Goal: Task Accomplishment & Management: Use online tool/utility

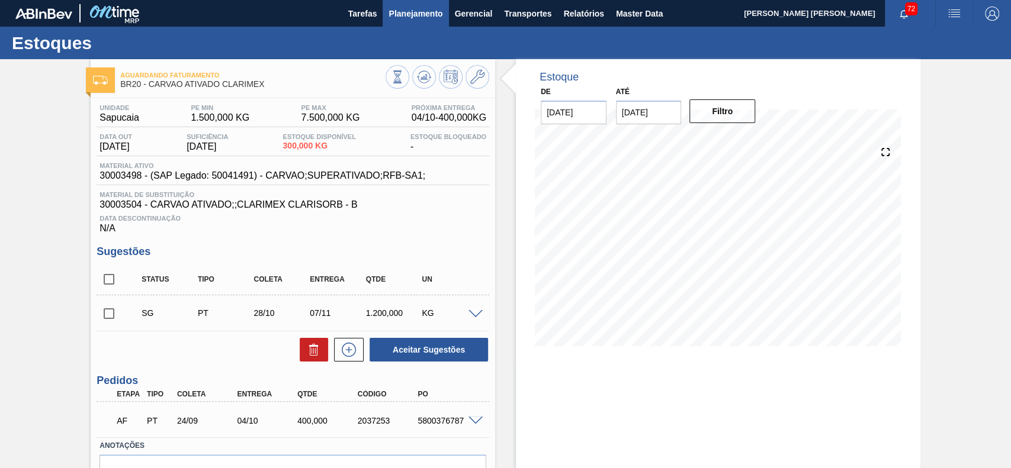
click at [407, 25] on button "Planejamento" at bounding box center [416, 13] width 66 height 27
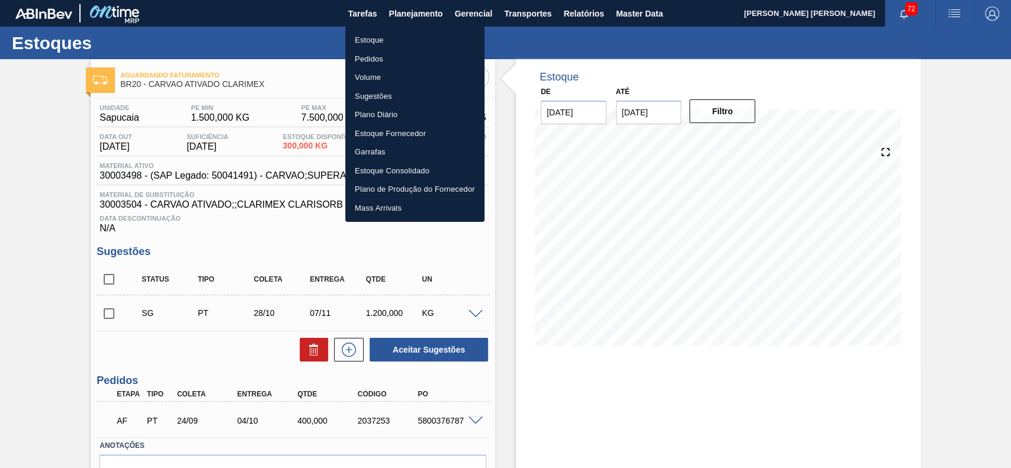
click at [387, 40] on li "Estoque" at bounding box center [414, 40] width 139 height 19
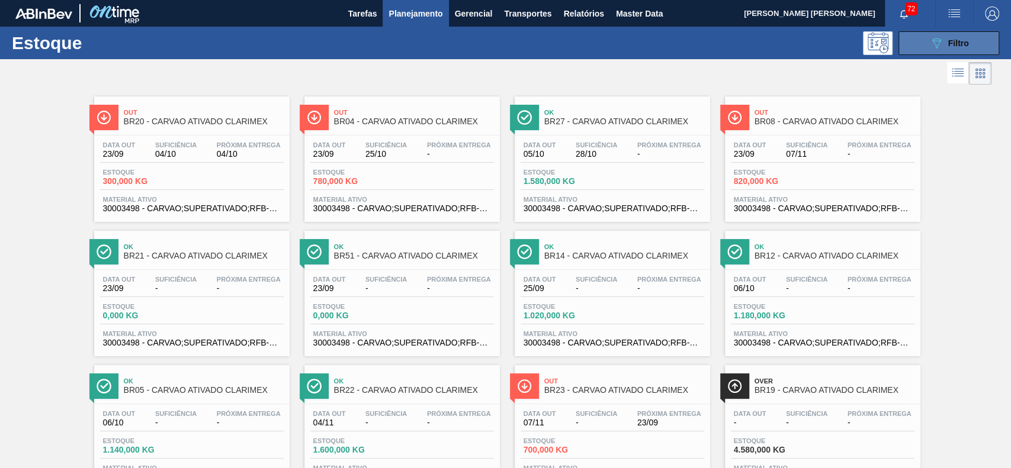
click at [906, 37] on button "089F7B8B-B2A5-4AFE-B5C0-19BA573D28AC Filtro" at bounding box center [948, 43] width 101 height 24
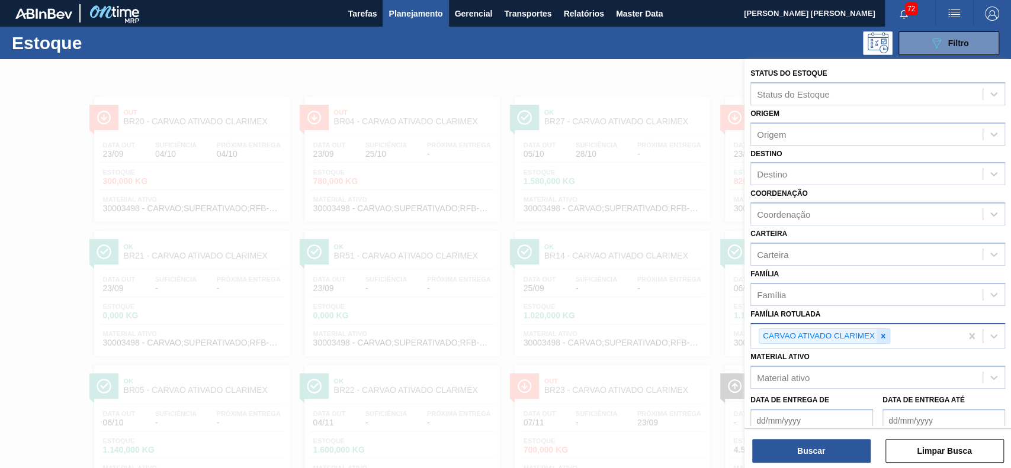
click at [884, 333] on icon at bounding box center [883, 336] width 8 height 8
click at [829, 377] on div "Material ativo" at bounding box center [867, 375] width 232 height 17
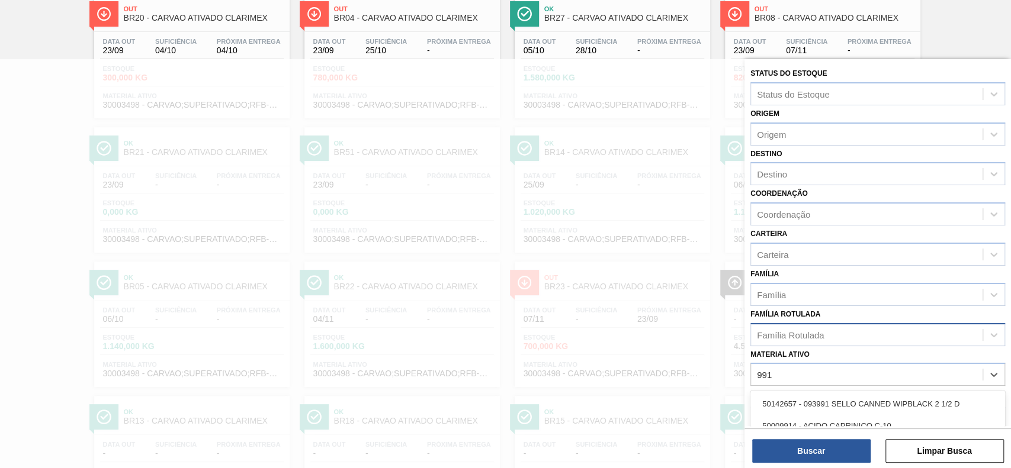
type ativo "9915"
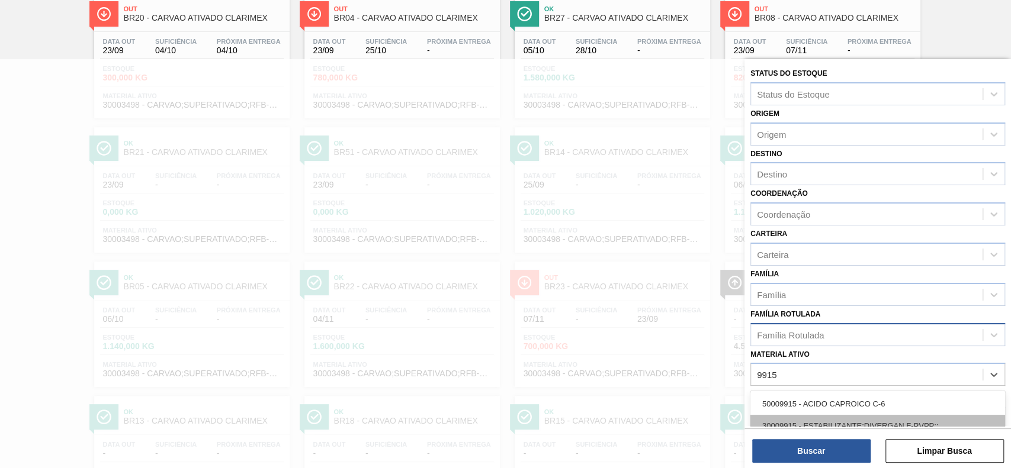
click at [823, 420] on div "30009915 - ESTABILIZANTE;DIVERGAN F-PVPP;;" at bounding box center [877, 426] width 255 height 22
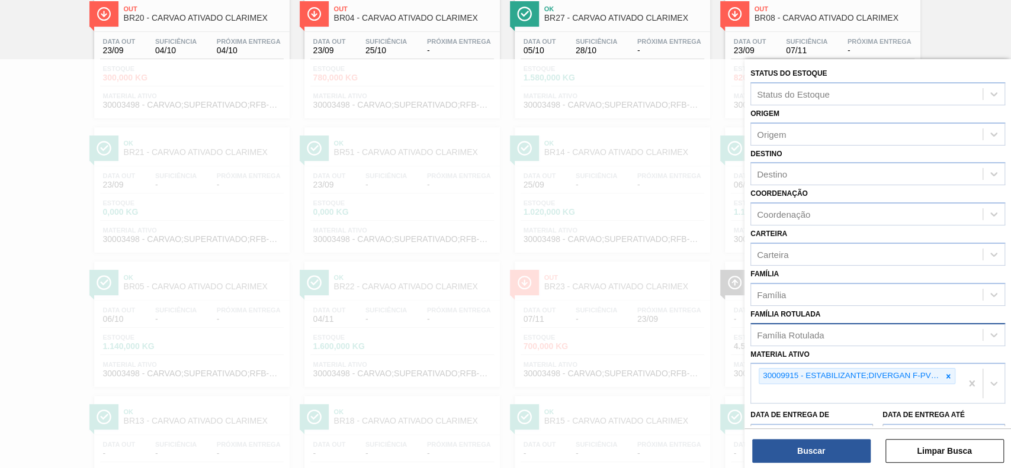
click at [817, 465] on div "Status do Estoque Status do Estoque Origem Origem Destino Destino Coordenação C…" at bounding box center [877, 265] width 266 height 412
click at [820, 451] on button "Buscar" at bounding box center [811, 451] width 118 height 24
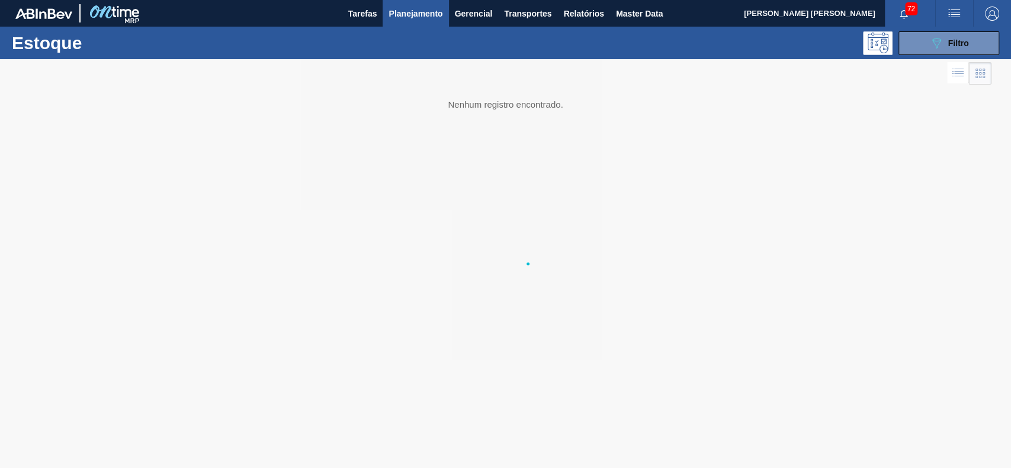
scroll to position [0, 0]
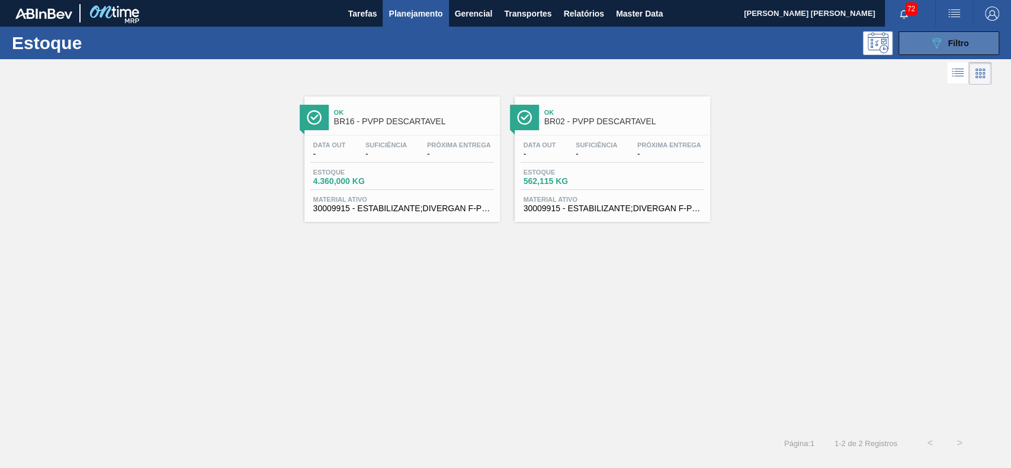
click at [937, 45] on icon at bounding box center [936, 43] width 9 height 10
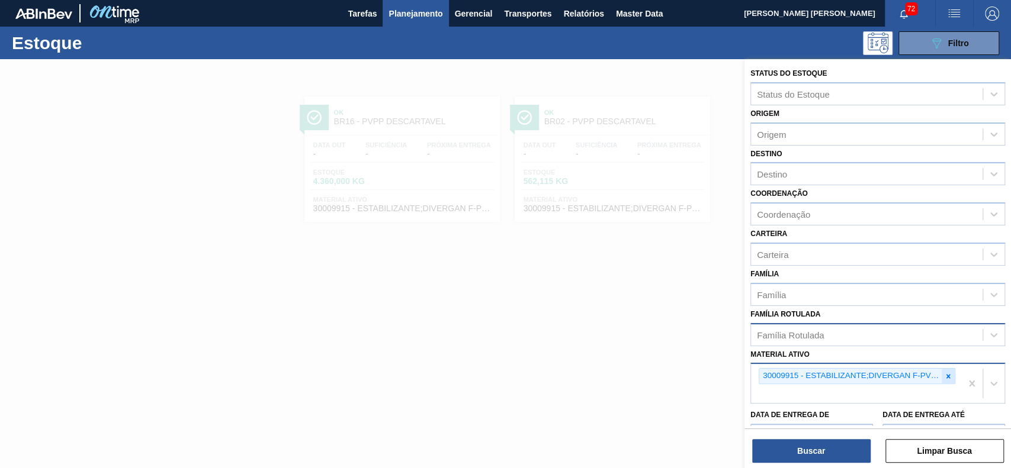
drag, startPoint x: 947, startPoint y: 377, endPoint x: 928, endPoint y: 367, distance: 21.2
click at [944, 377] on icon at bounding box center [948, 376] width 8 height 8
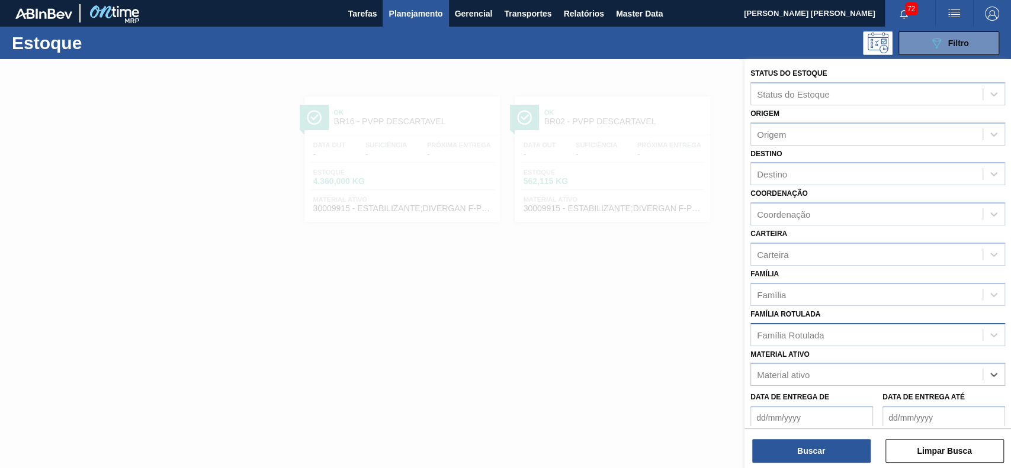
click at [873, 333] on div "Família Rotulada" at bounding box center [867, 334] width 232 height 17
type Rotulada "pvpp des"
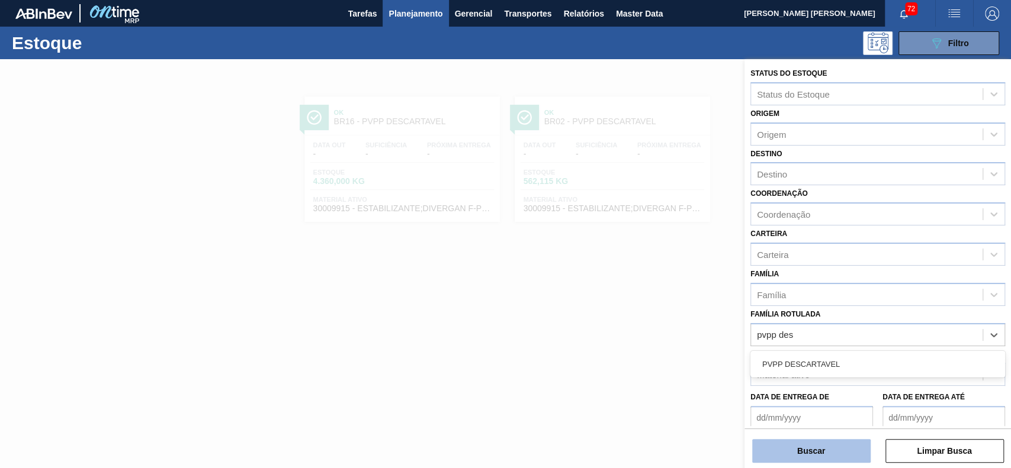
drag, startPoint x: 846, startPoint y: 355, endPoint x: 804, endPoint y: 460, distance: 113.3
click at [844, 357] on div "PVPP DESCARTAVEL" at bounding box center [877, 365] width 255 height 22
click at [809, 451] on button "Buscar" at bounding box center [811, 451] width 118 height 24
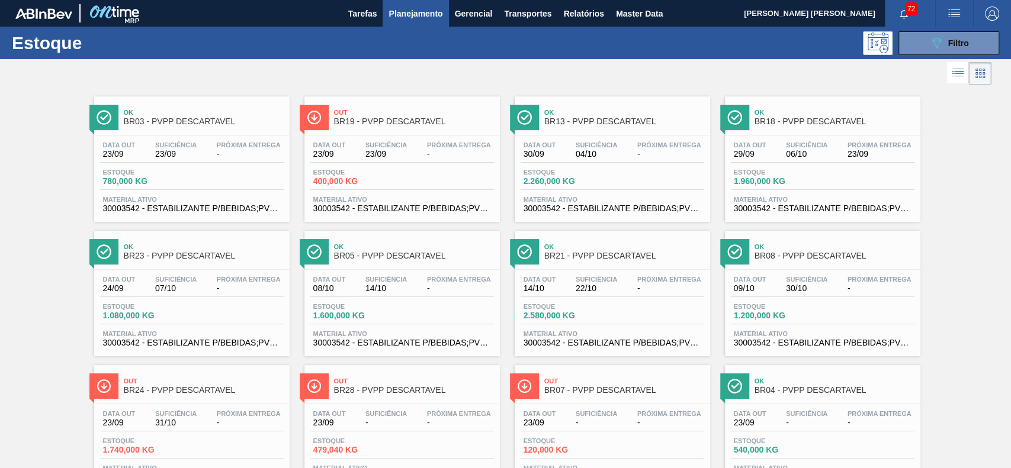
drag, startPoint x: 180, startPoint y: 88, endPoint x: 123, endPoint y: 121, distance: 66.6
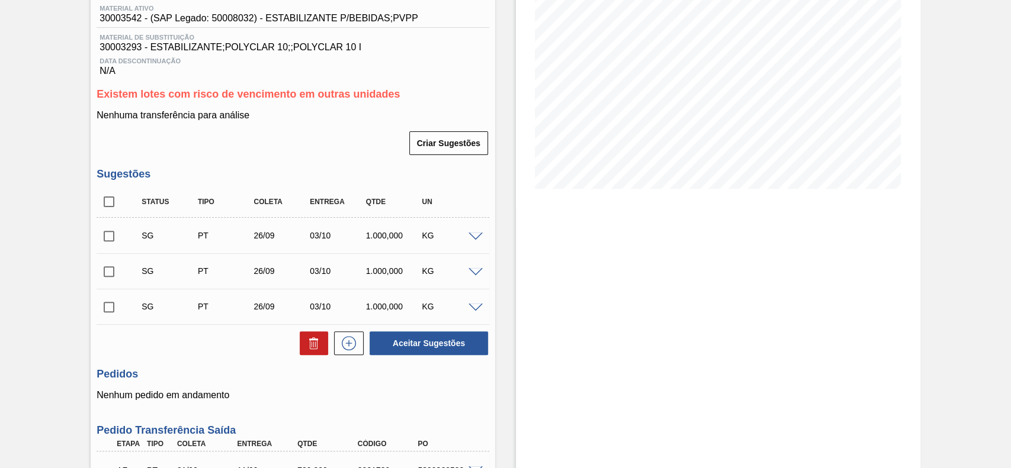
scroll to position [316, 0]
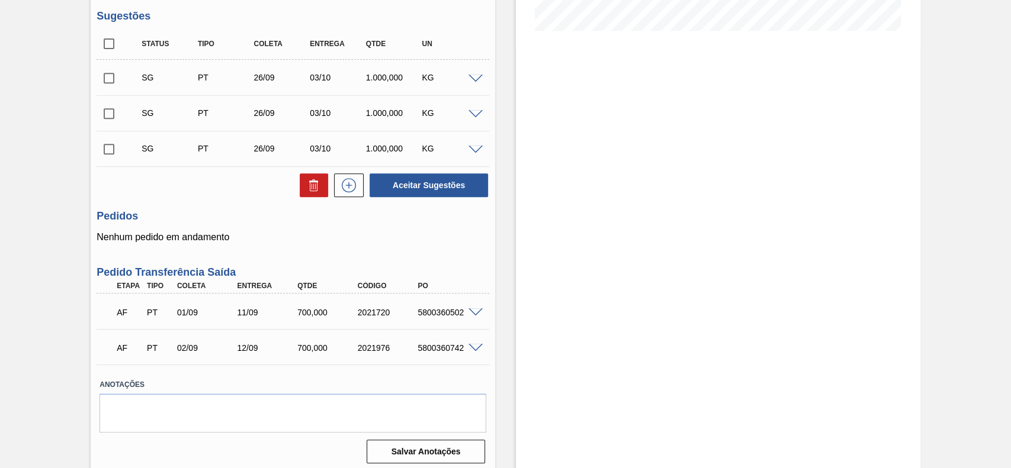
click at [476, 310] on span at bounding box center [475, 313] width 14 height 9
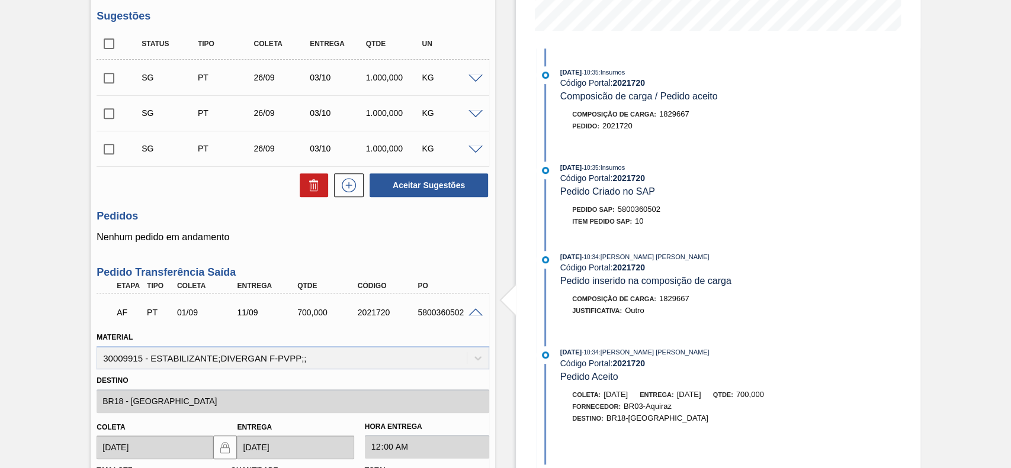
click at [476, 310] on span at bounding box center [475, 313] width 14 height 9
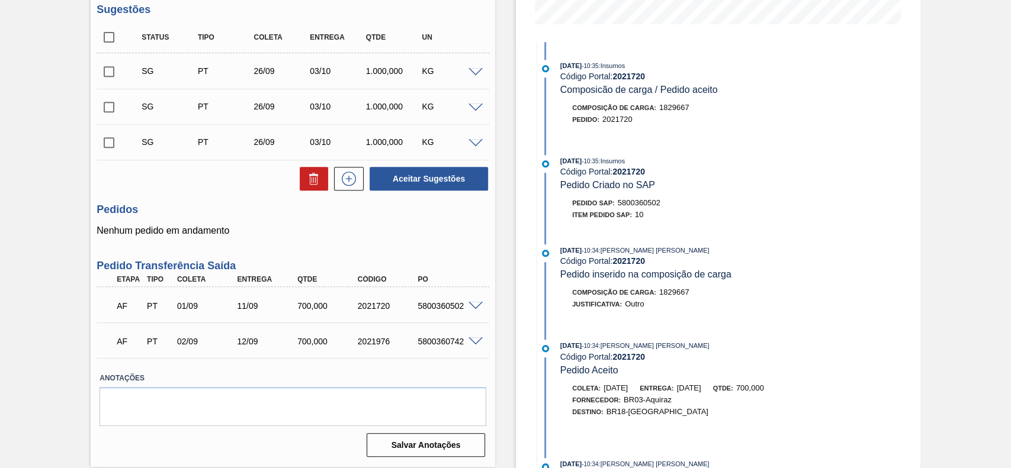
scroll to position [322, 0]
click at [474, 306] on span at bounding box center [475, 306] width 14 height 9
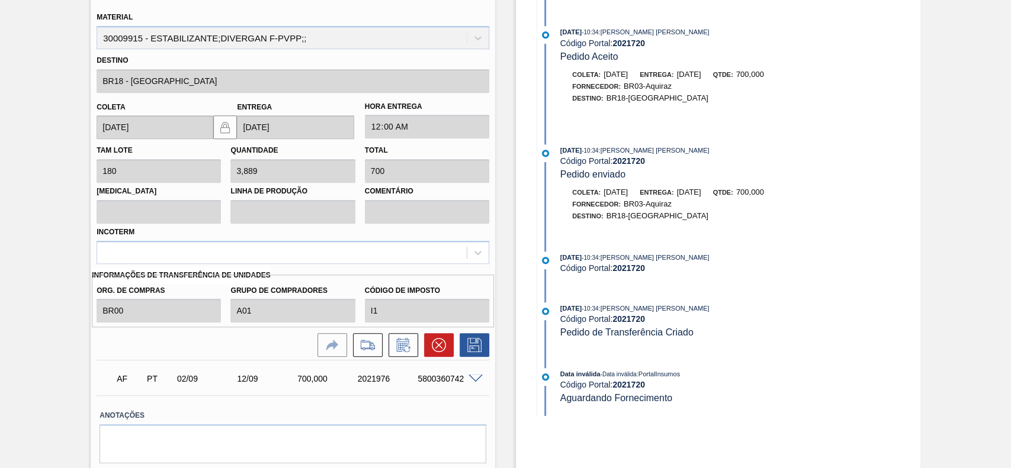
scroll to position [638, 0]
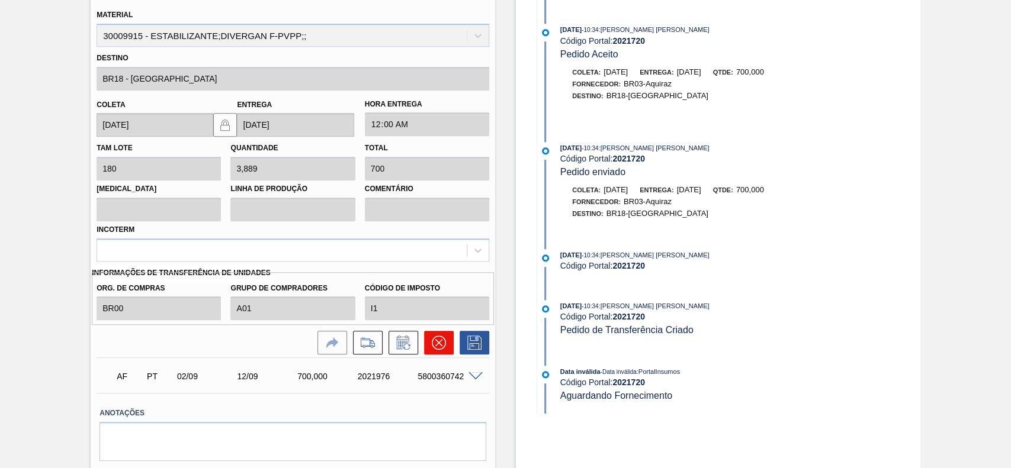
click at [432, 345] on icon at bounding box center [439, 343] width 14 height 14
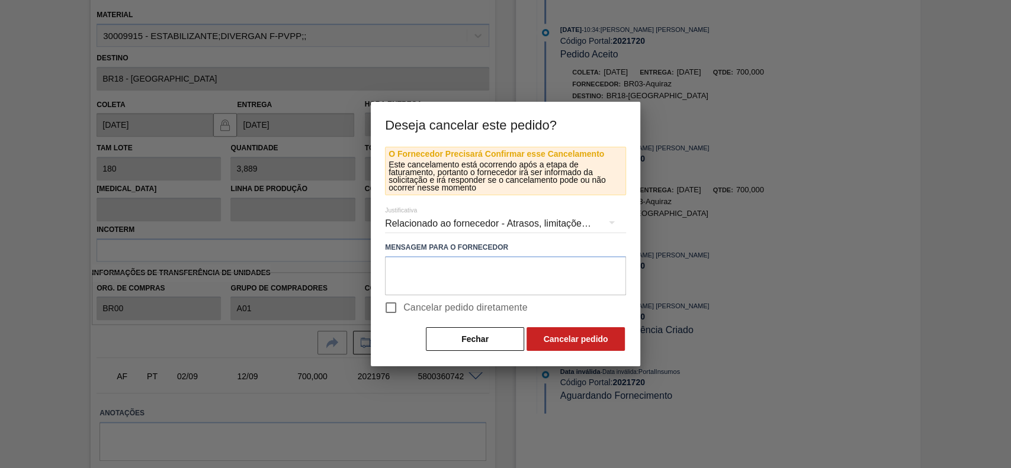
drag, startPoint x: 407, startPoint y: 308, endPoint x: 507, endPoint y: 320, distance: 100.8
click at [407, 309] on span "Cancelar pedido diretamente" at bounding box center [465, 308] width 124 height 14
click at [403, 309] on input "Cancelar pedido diretamente" at bounding box center [390, 307] width 25 height 25
checkbox input "true"
click at [611, 342] on button "Cancelar pedido" at bounding box center [575, 339] width 98 height 24
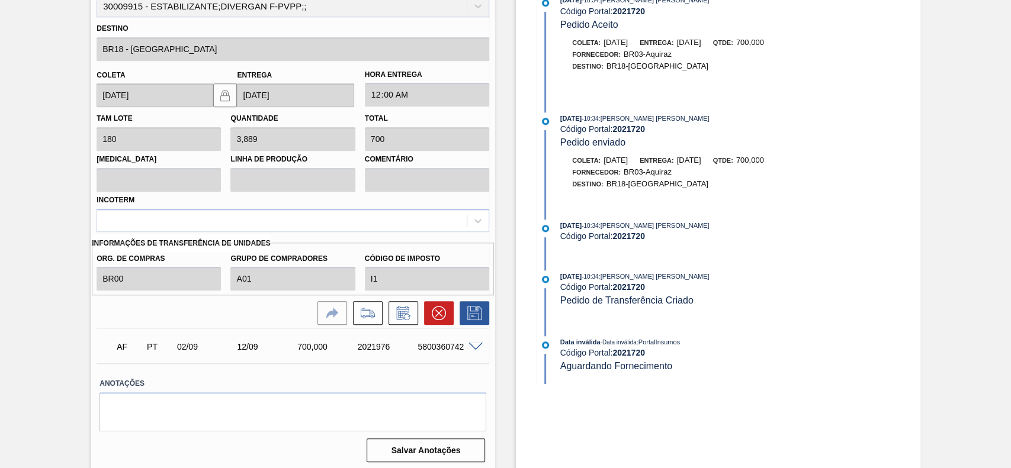
scroll to position [673, 0]
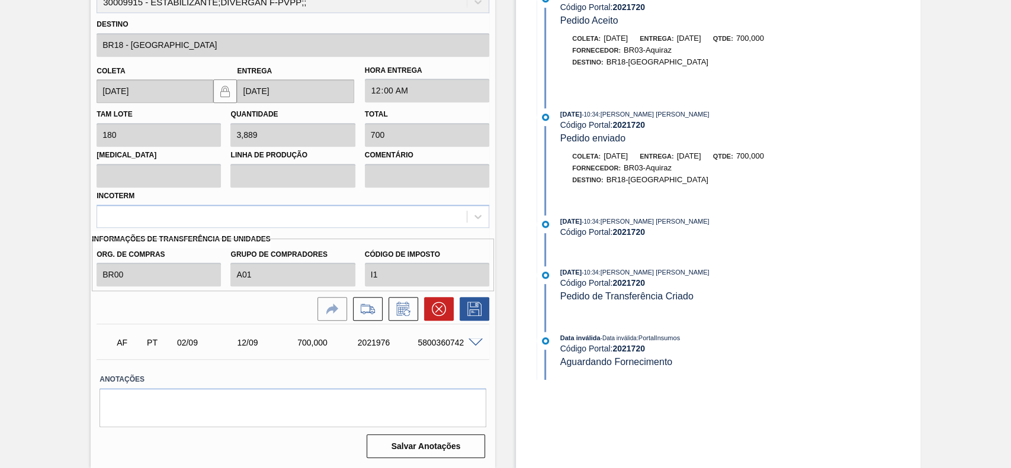
click at [473, 339] on span at bounding box center [475, 343] width 14 height 9
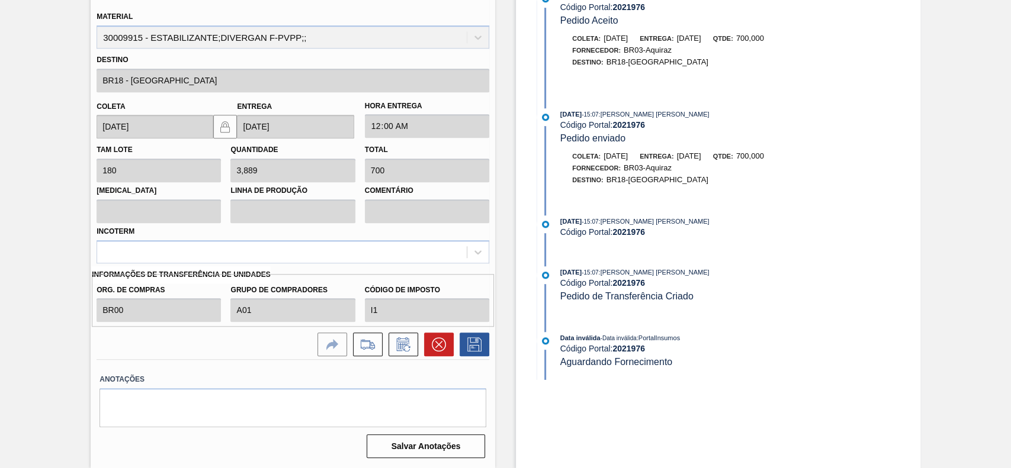
click at [451, 382] on label "Anotações" at bounding box center [292, 379] width 387 height 17
click at [445, 354] on button at bounding box center [439, 345] width 30 height 24
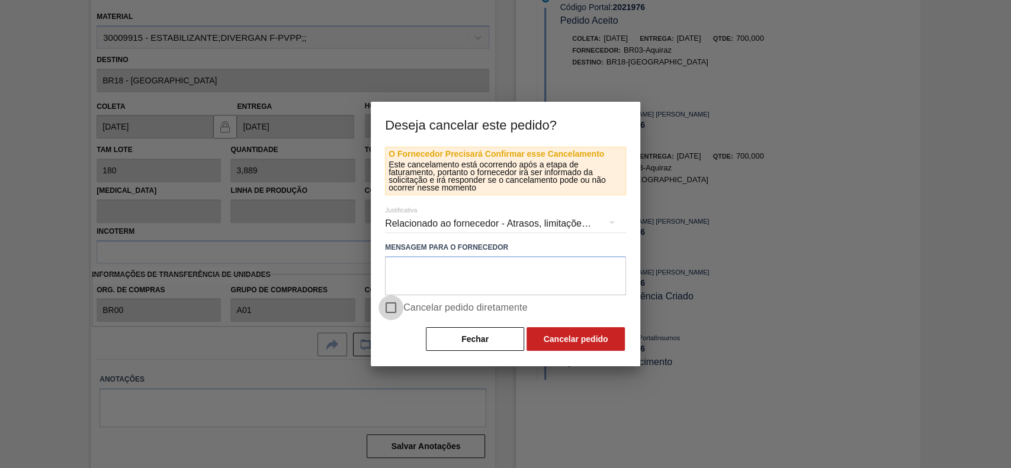
click at [383, 304] on input "Cancelar pedido diretamente" at bounding box center [390, 307] width 25 height 25
checkbox input "true"
click at [568, 340] on button "Cancelar pedido" at bounding box center [575, 339] width 98 height 24
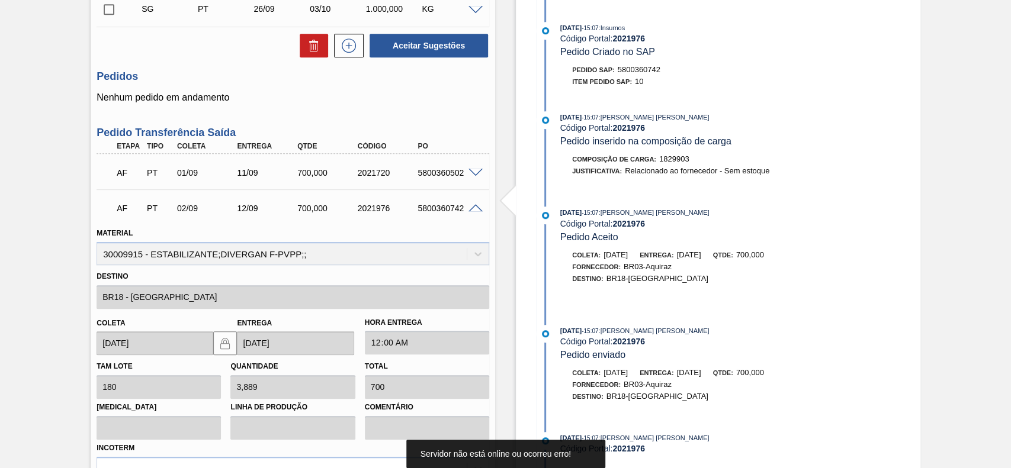
scroll to position [436, 0]
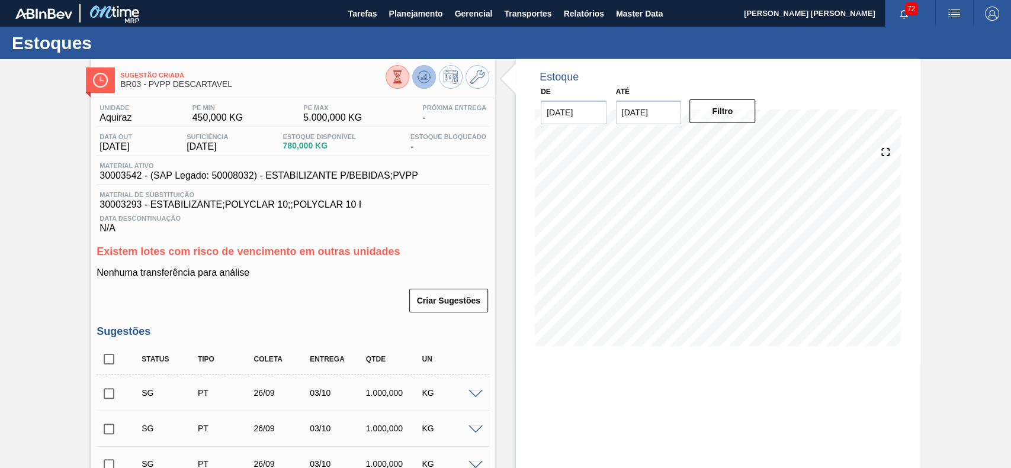
click at [426, 72] on icon at bounding box center [425, 74] width 12 height 7
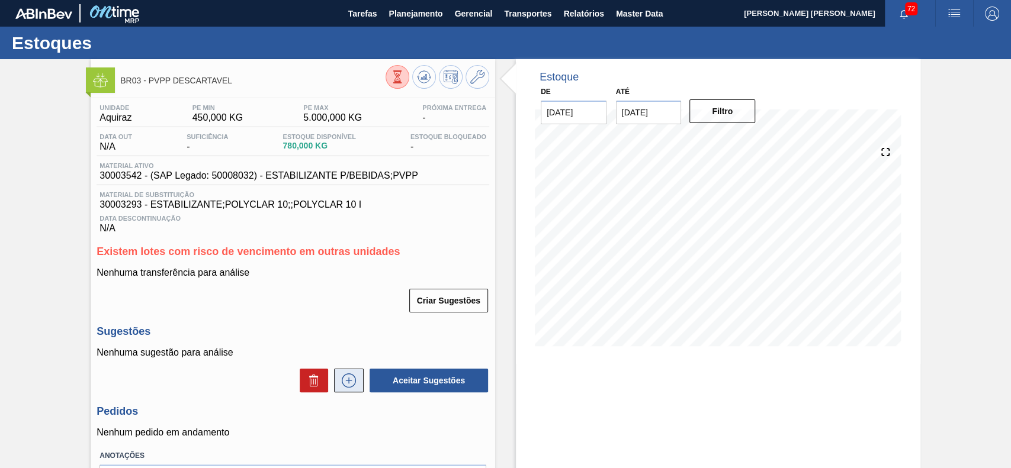
click at [352, 384] on icon at bounding box center [348, 381] width 19 height 14
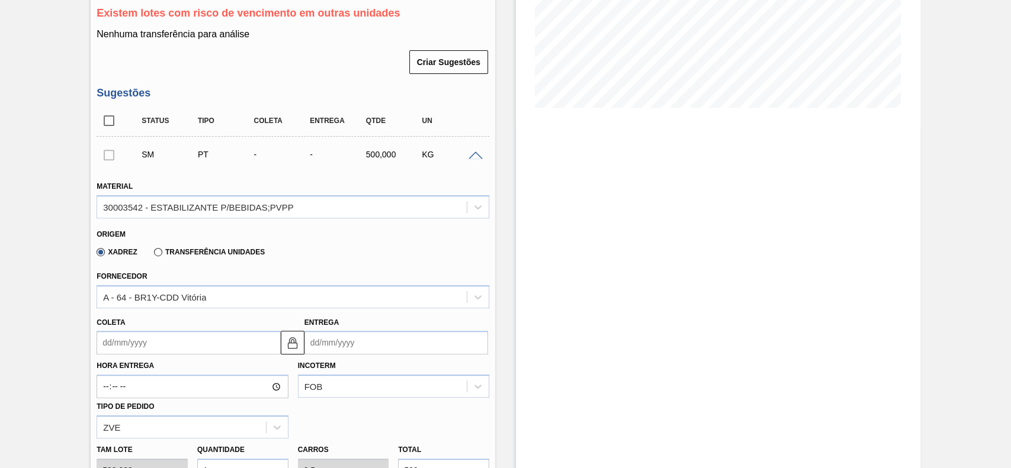
scroll to position [316, 0]
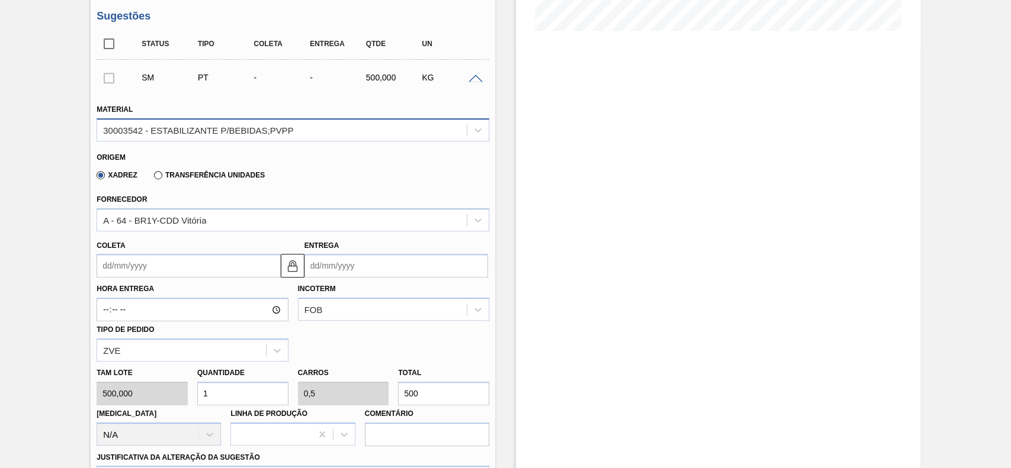
click at [307, 137] on div "30003542 - ESTABILIZANTE P/BEBIDAS;PVPP" at bounding box center [282, 129] width 370 height 17
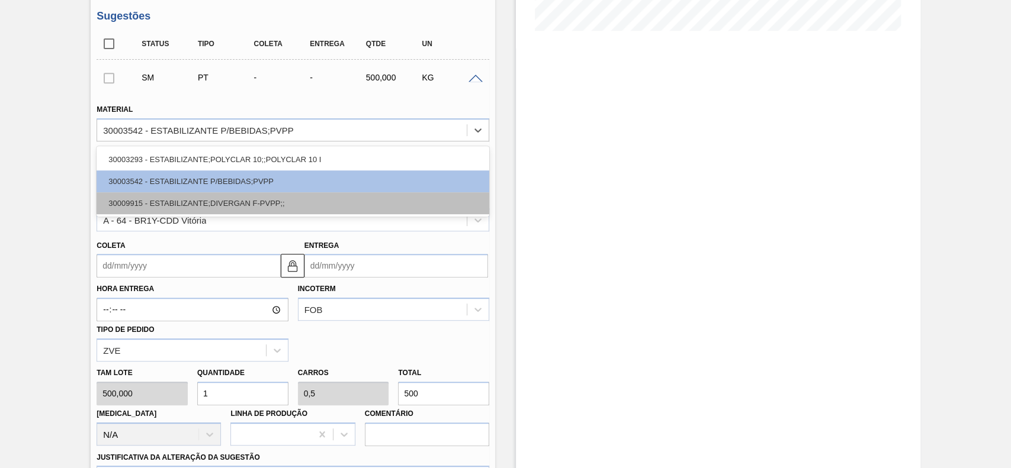
click at [211, 204] on div "30009915 - ESTABILIZANTE;DIVERGAN F-PVPP;;" at bounding box center [293, 203] width 393 height 22
type input "180,000"
type input "2,778"
type input "0,25"
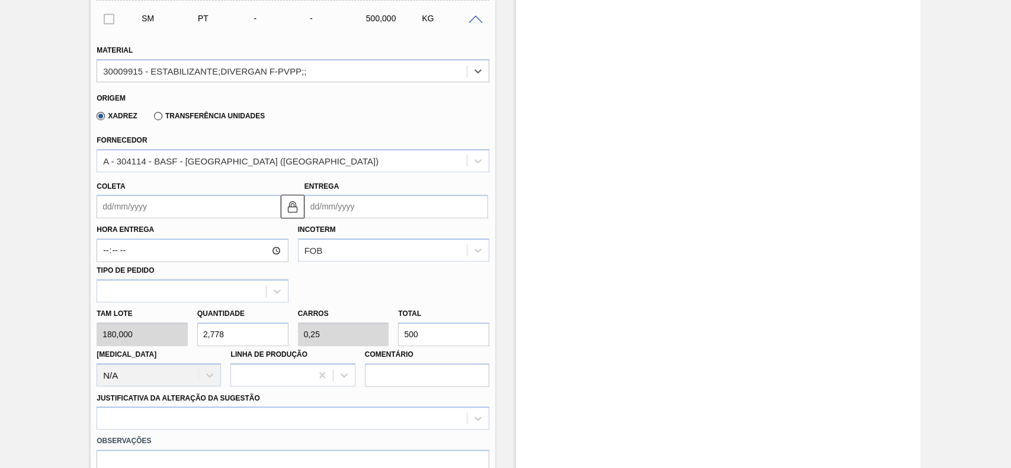
scroll to position [394, 0]
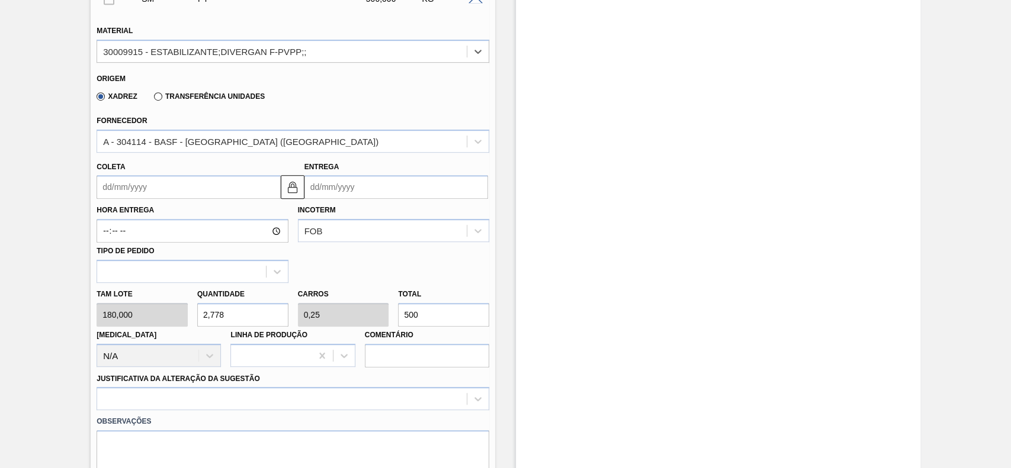
click at [168, 192] on input "Coleta" at bounding box center [189, 187] width 184 height 24
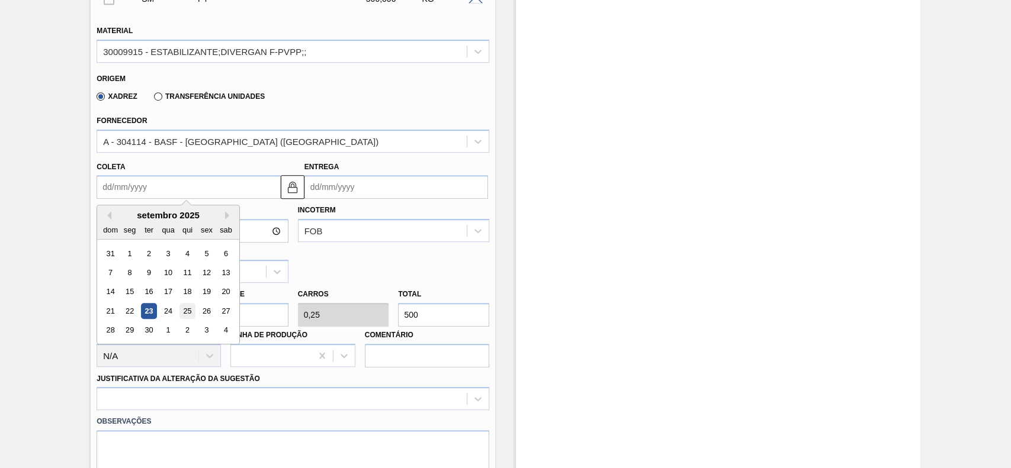
click at [188, 314] on div "25" at bounding box center [187, 311] width 16 height 16
type input "25/09/2025"
type input "02/10/2025"
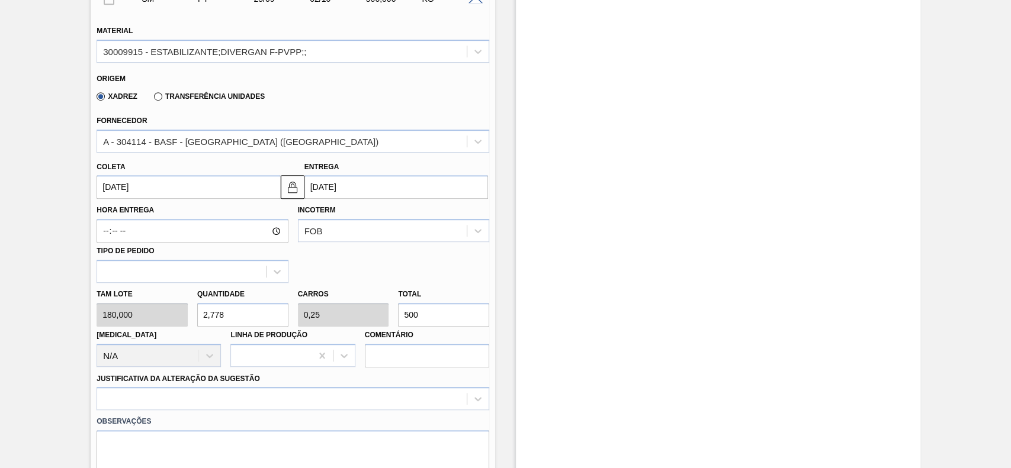
click at [442, 320] on input "500" at bounding box center [443, 315] width 91 height 24
type input "0,006"
type input "0,001"
type input "1"
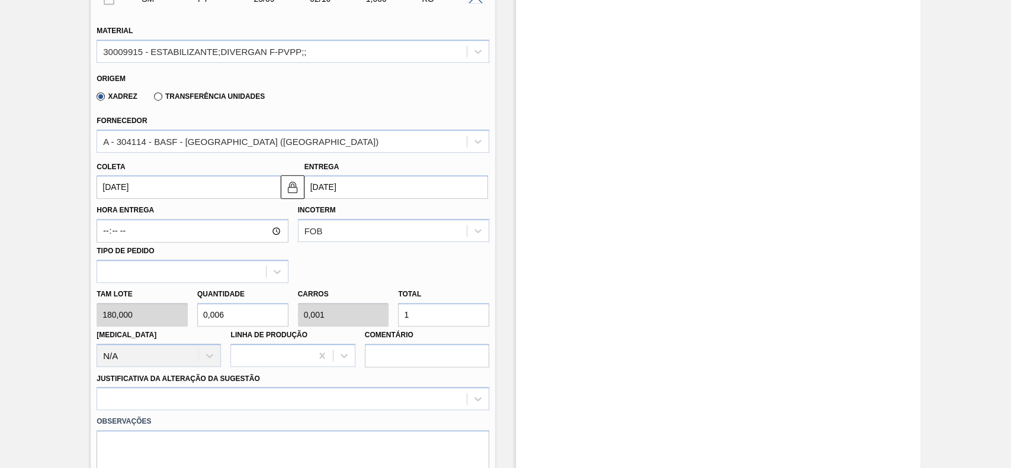
type input "0,083"
type input "0,007"
type input "15"
type input "0,833"
type input "0,075"
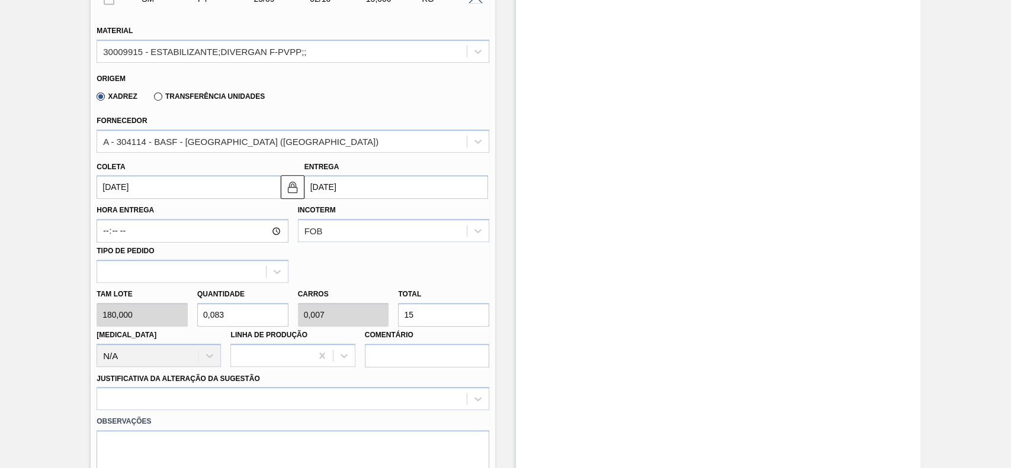
type input "150"
type input "8,333"
type input "0,75"
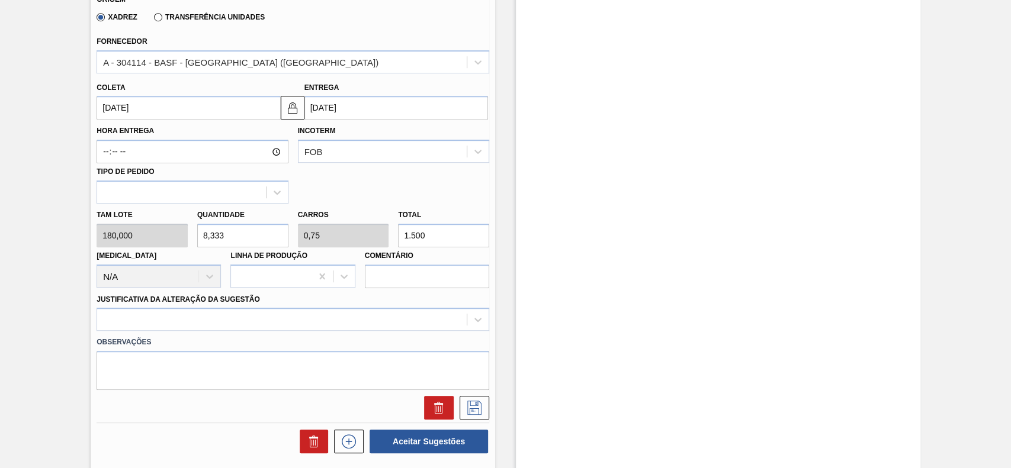
type input "1.500"
click at [235, 232] on input "8,333" at bounding box center [242, 236] width 91 height 24
type input "8"
type input "0,72"
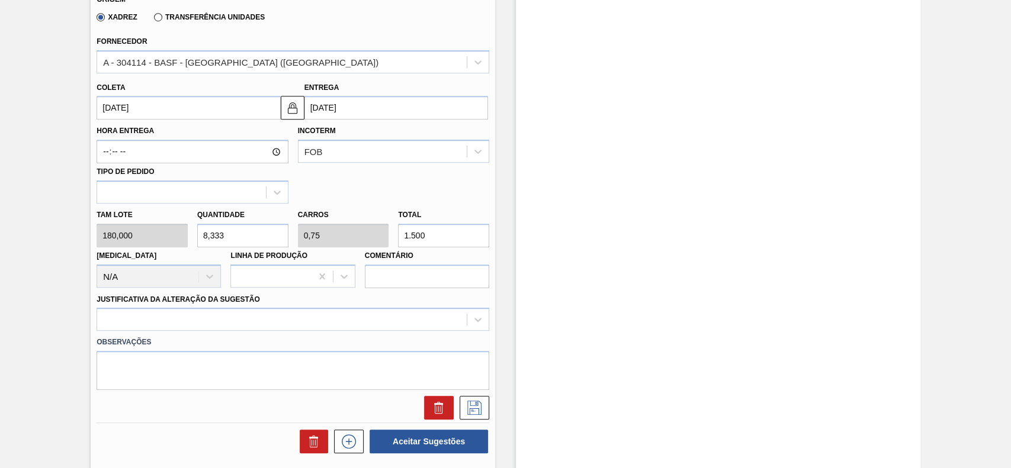
type input "1.440"
type input "8"
click at [233, 323] on div at bounding box center [293, 319] width 393 height 23
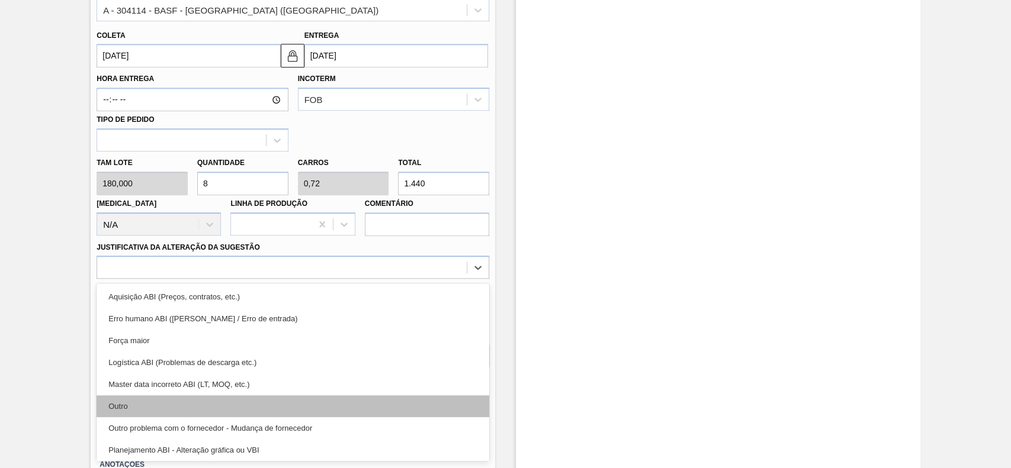
click at [120, 401] on div "Outro" at bounding box center [293, 407] width 393 height 22
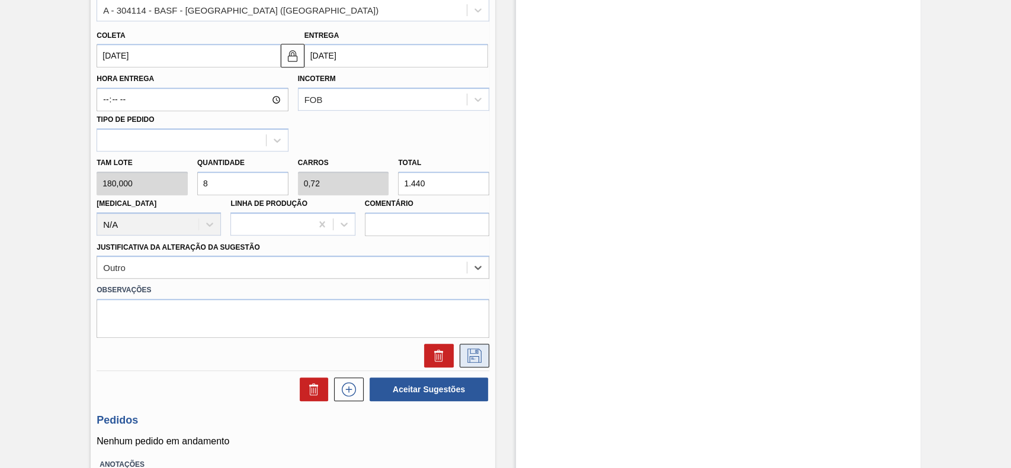
click at [462, 358] on button at bounding box center [475, 356] width 30 height 24
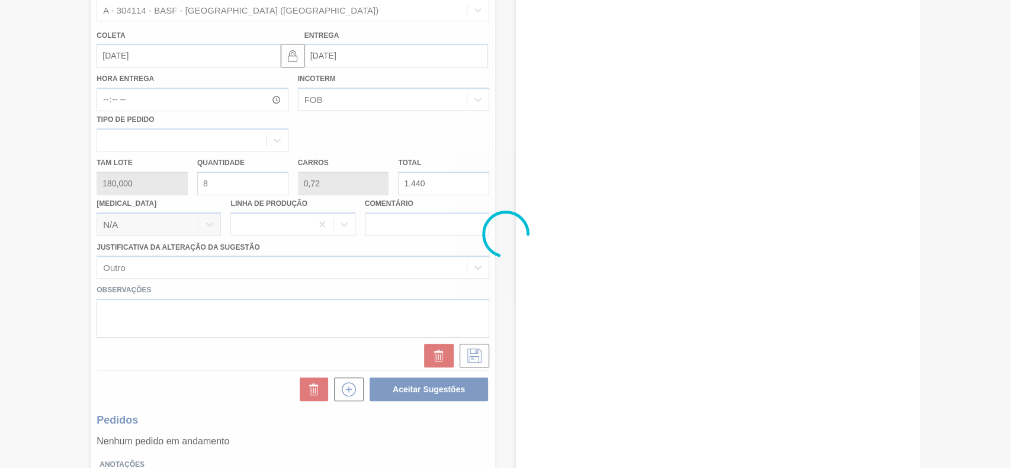
scroll to position [128, 0]
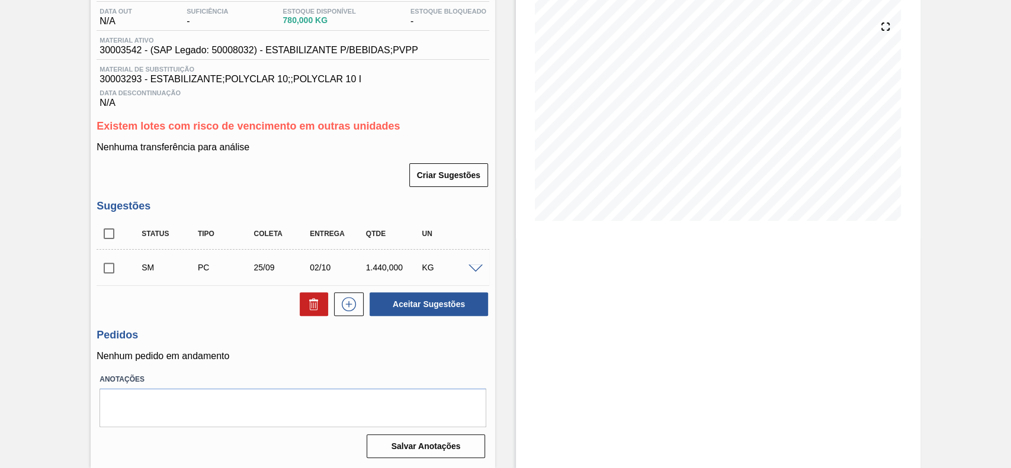
click at [110, 267] on input "checkbox" at bounding box center [109, 268] width 25 height 25
click at [421, 314] on button "Aceitar Sugestões" at bounding box center [429, 305] width 118 height 24
checkbox input "false"
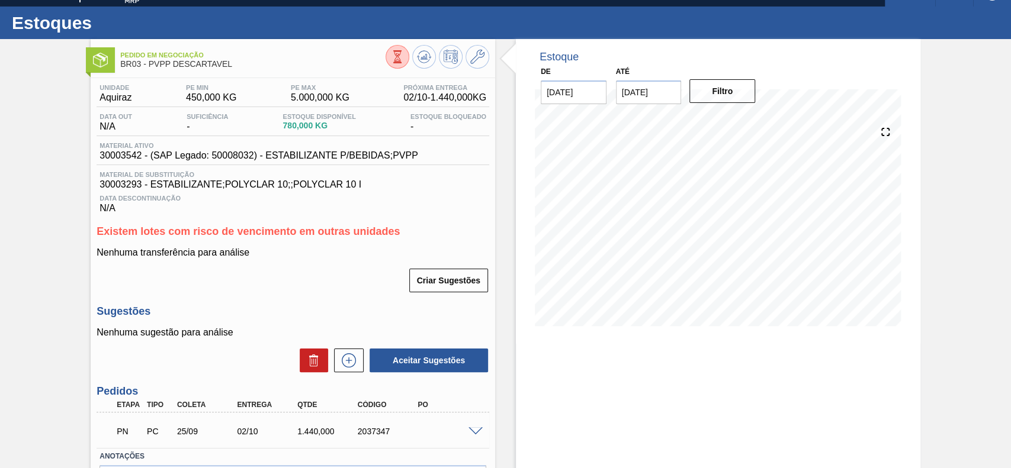
scroll to position [99, 0]
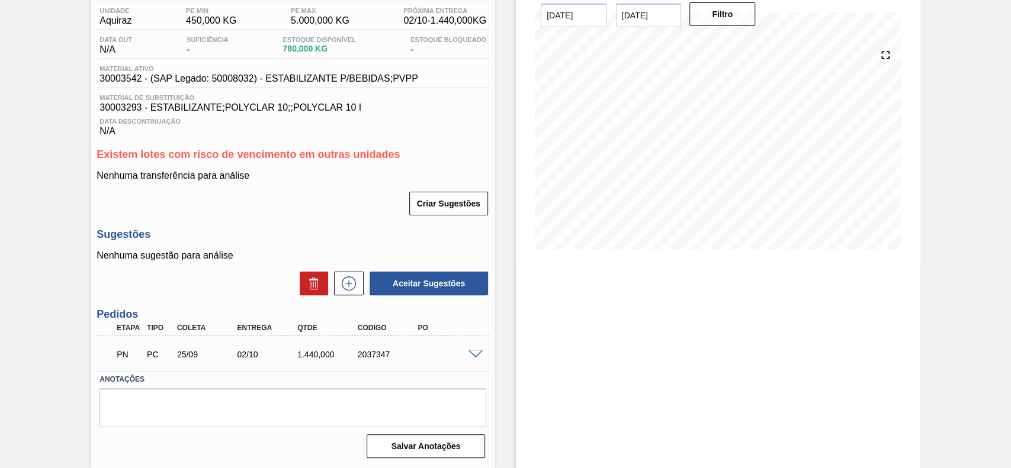
click at [475, 352] on span at bounding box center [475, 355] width 14 height 9
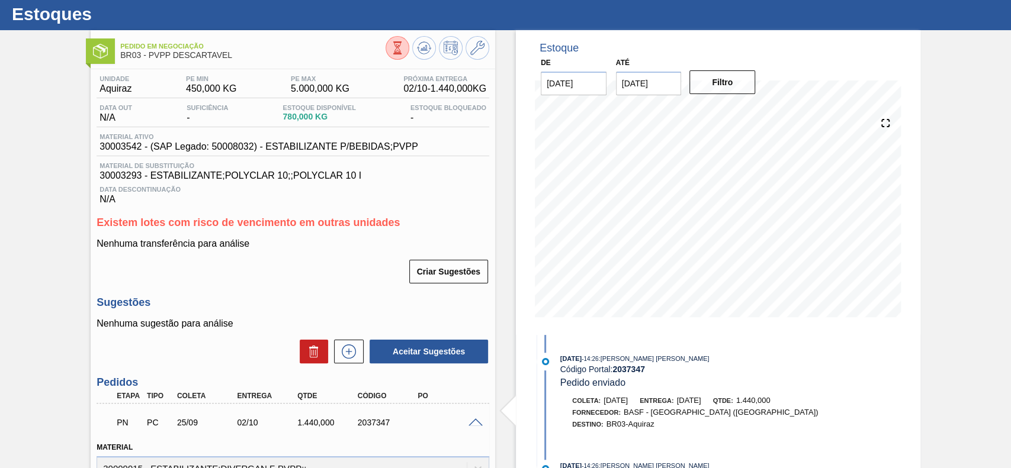
scroll to position [20, 0]
